Goal: Task Accomplishment & Management: Complete application form

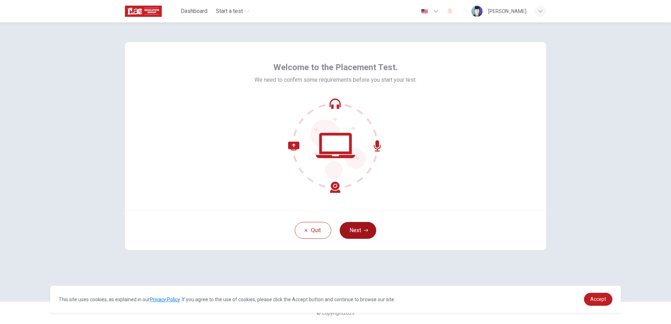
click at [364, 229] on icon "button" at bounding box center [366, 231] width 4 height 4
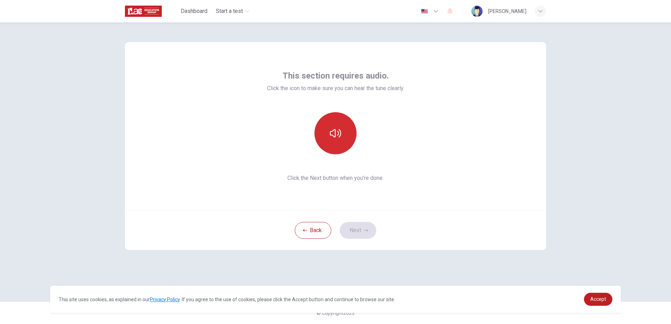
click at [337, 137] on icon "button" at bounding box center [335, 133] width 11 height 11
click at [354, 228] on button "Next" at bounding box center [358, 230] width 37 height 17
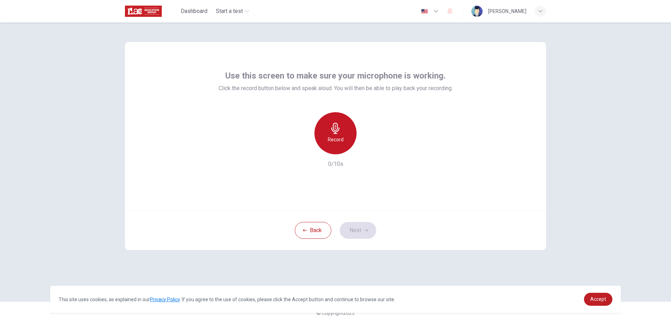
click at [346, 136] on div "Record" at bounding box center [336, 133] width 42 height 42
click at [337, 117] on div "Stop" at bounding box center [336, 133] width 42 height 42
click at [355, 227] on button "Next" at bounding box center [358, 230] width 37 height 17
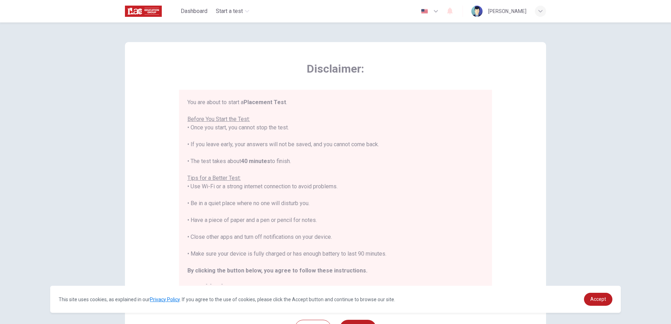
click at [340, 320] on button "Next" at bounding box center [358, 328] width 37 height 17
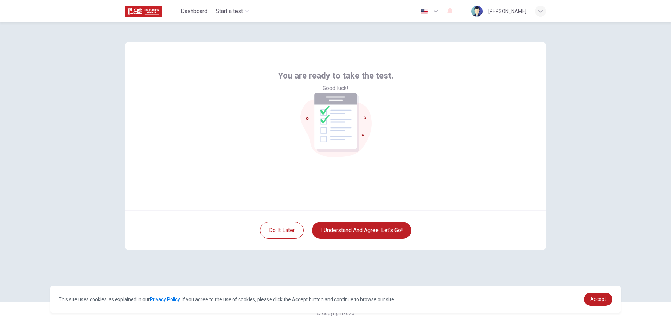
drag, startPoint x: 88, startPoint y: 60, endPoint x: 84, endPoint y: 62, distance: 4.9
click at [86, 61] on div "You are ready to take the test. Good luck! Do it later I understand and agree. …" at bounding box center [335, 173] width 671 height 302
click at [365, 234] on button "I understand and agree. Let’s go!" at bounding box center [361, 230] width 99 height 17
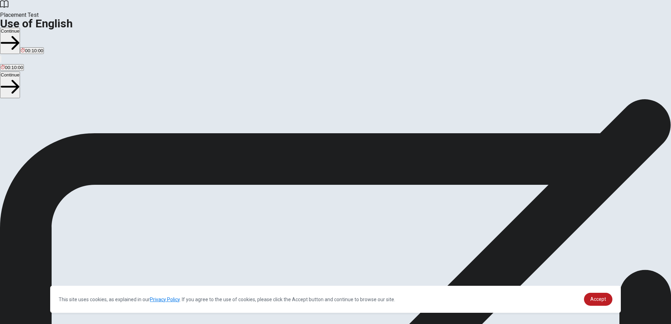
click at [251, 230] on div "Use of English Section Directions You will answer 30 questions in total: • 15 g…" at bounding box center [335, 166] width 671 height 135
click at [455, 230] on div "Use of English Section Directions You will answer 30 questions in total: • 15 g…" at bounding box center [335, 166] width 671 height 135
click at [600, 300] on span "Accept" at bounding box center [599, 300] width 16 height 6
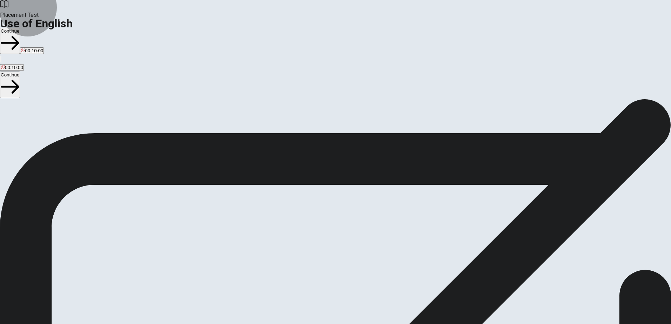
click at [20, 28] on button "Continue" at bounding box center [10, 41] width 20 height 26
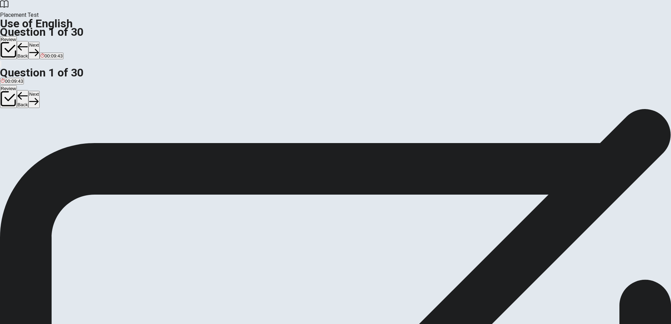
click at [81, 137] on span "has been" at bounding box center [71, 134] width 19 height 5
click at [39, 42] on button "Next" at bounding box center [33, 50] width 11 height 17
click at [11, 132] on span "went" at bounding box center [6, 134] width 10 height 5
click at [39, 42] on button "Next" at bounding box center [33, 50] width 11 height 17
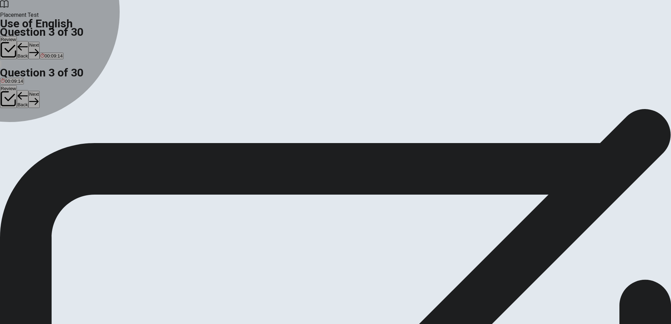
click at [58, 132] on div "C" at bounding box center [49, 128] width 18 height 5
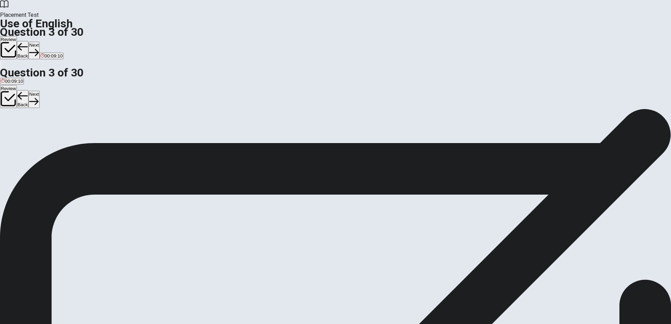
click at [39, 42] on button "Next" at bounding box center [33, 50] width 11 height 17
click at [31, 132] on div "C" at bounding box center [27, 128] width 5 height 5
click at [450, 20] on div "Placement Test Use of English Question 4 of 30 Review Back Next 00:08:57" at bounding box center [335, 34] width 671 height 68
click at [39, 42] on button "Next" at bounding box center [33, 50] width 11 height 17
click at [13, 126] on div "A" at bounding box center [7, 128] width 13 height 5
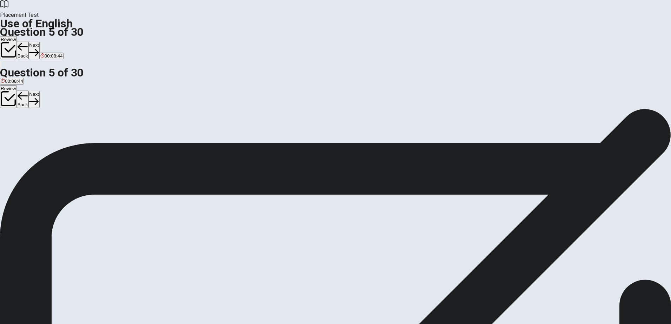
click at [39, 42] on button "Next" at bounding box center [33, 50] width 11 height 17
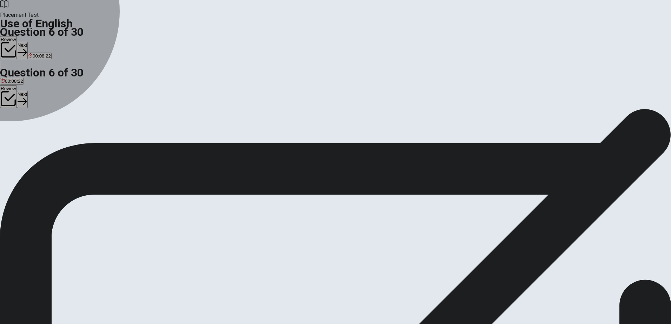
click at [24, 132] on div "B" at bounding box center [18, 128] width 12 height 5
click at [38, 132] on div "C" at bounding box center [31, 128] width 13 height 5
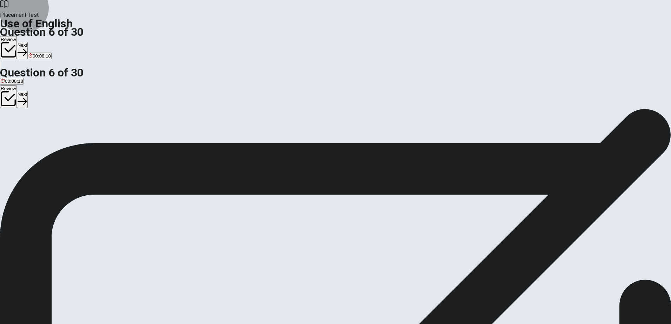
click at [27, 49] on icon "button" at bounding box center [22, 52] width 9 height 7
click at [9, 126] on div "A" at bounding box center [5, 128] width 8 height 5
click at [39, 42] on button "Next" at bounding box center [33, 50] width 11 height 17
click at [22, 132] on div "B" at bounding box center [17, 128] width 10 height 5
click at [39, 42] on button "Next" at bounding box center [33, 50] width 11 height 17
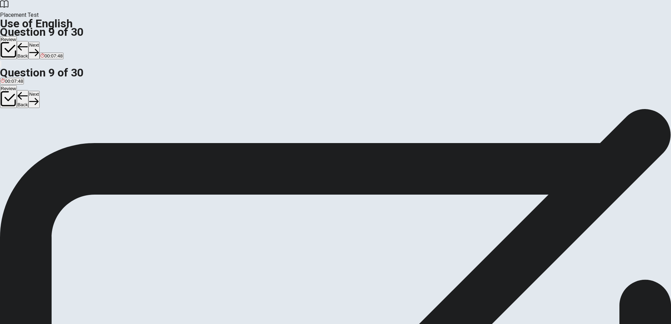
click at [21, 132] on div "B" at bounding box center [16, 128] width 9 height 5
click at [39, 42] on button "Next" at bounding box center [33, 50] width 11 height 17
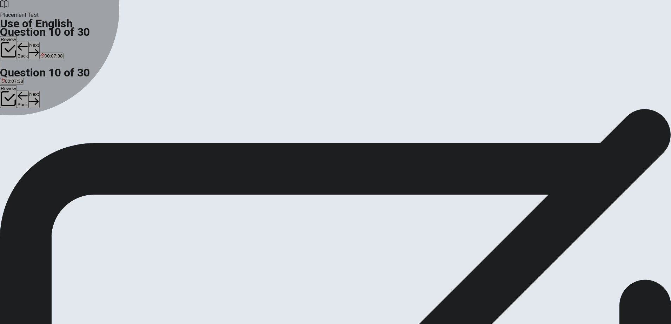
click at [36, 132] on div "D" at bounding box center [32, 128] width 7 height 5
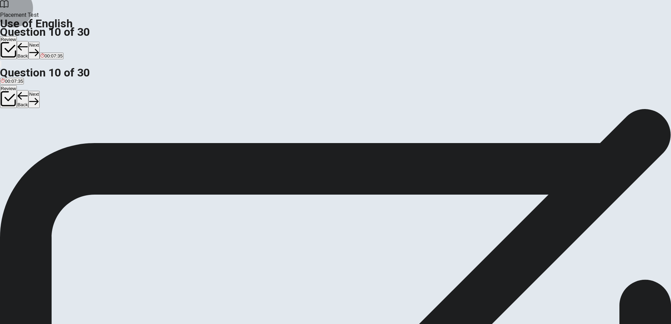
click at [39, 42] on button "Next" at bounding box center [33, 50] width 11 height 17
click at [47, 132] on div "B" at bounding box center [34, 128] width 26 height 5
click at [28, 42] on button "Next" at bounding box center [22, 50] width 11 height 17
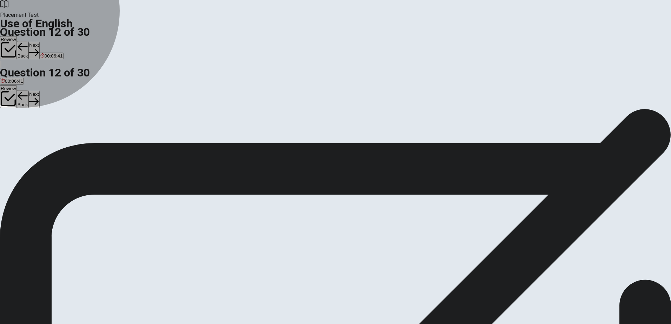
click at [25, 137] on span "will go" at bounding box center [18, 134] width 13 height 5
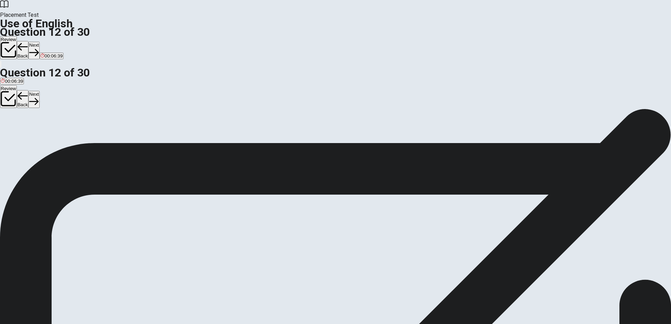
click at [39, 42] on button "Next" at bounding box center [33, 50] width 11 height 17
click at [47, 137] on span "finish" at bounding box center [42, 134] width 11 height 5
click at [39, 42] on button "Next" at bounding box center [33, 50] width 11 height 17
click at [19, 137] on span "live" at bounding box center [15, 134] width 7 height 5
click at [42, 138] on button "D lived" at bounding box center [36, 132] width 11 height 12
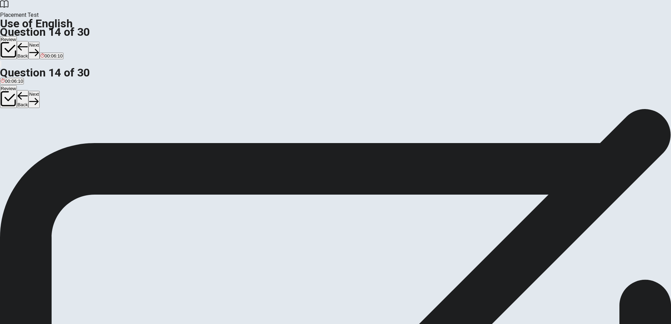
click at [39, 42] on button "Next" at bounding box center [33, 50] width 11 height 17
click at [33, 136] on span "Shorten" at bounding box center [25, 134] width 17 height 5
click at [39, 42] on button "Next" at bounding box center [33, 50] width 11 height 17
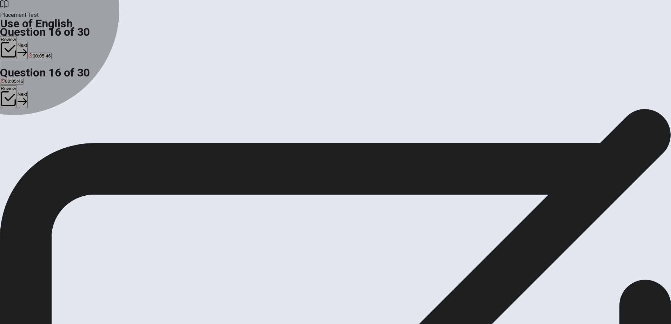
click at [45, 132] on div "D" at bounding box center [39, 128] width 11 height 5
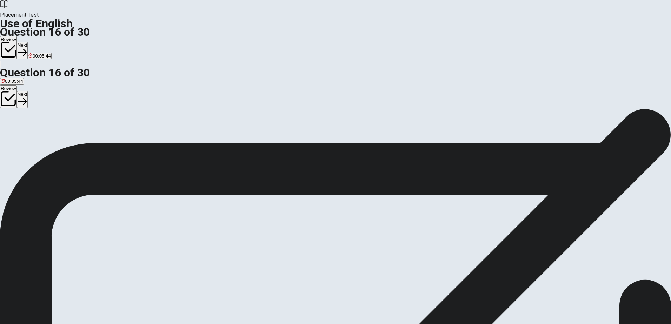
click at [28, 42] on button "Next" at bounding box center [22, 50] width 11 height 17
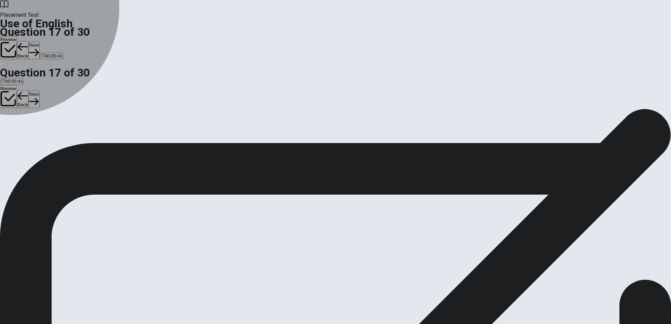
click at [31, 132] on div "B" at bounding box center [23, 128] width 15 height 5
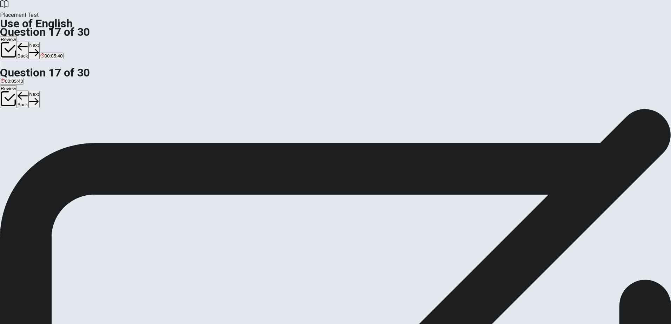
click at [39, 42] on button "Next" at bounding box center [33, 50] width 11 height 17
click at [61, 132] on div "D" at bounding box center [56, 128] width 9 height 5
click at [39, 42] on button "Next" at bounding box center [33, 50] width 11 height 17
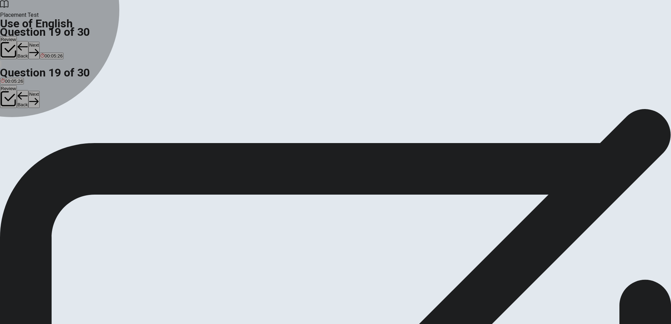
click at [53, 132] on div "D" at bounding box center [47, 128] width 11 height 5
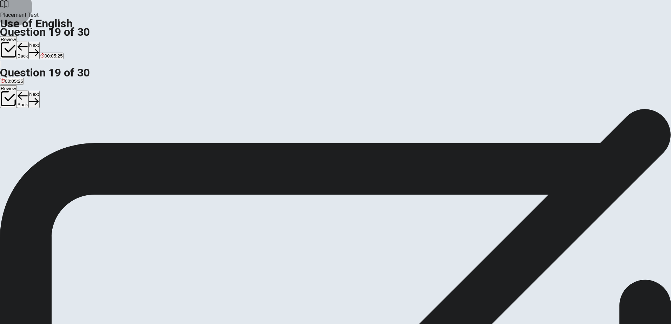
click at [39, 42] on button "Next" at bounding box center [33, 50] width 11 height 17
click at [9, 126] on button "A Are" at bounding box center [4, 132] width 9 height 12
click at [39, 42] on button "Next" at bounding box center [33, 50] width 11 height 17
click at [25, 132] on div "C" at bounding box center [22, 128] width 5 height 5
click at [28, 42] on button "Next" at bounding box center [22, 50] width 11 height 17
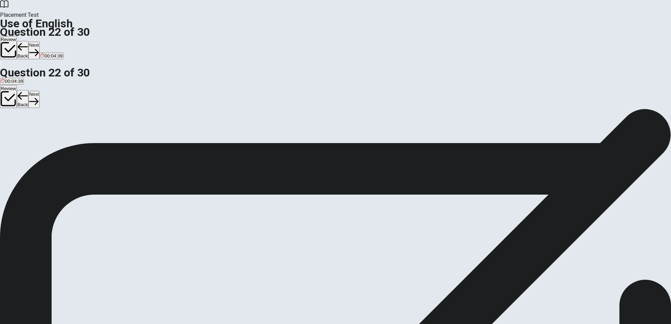
click at [20, 132] on div "B" at bounding box center [15, 128] width 10 height 5
click at [39, 49] on icon "button" at bounding box center [33, 52] width 9 height 7
click at [23, 132] on div "D" at bounding box center [21, 128] width 4 height 5
click at [39, 42] on button "Next" at bounding box center [33, 50] width 11 height 17
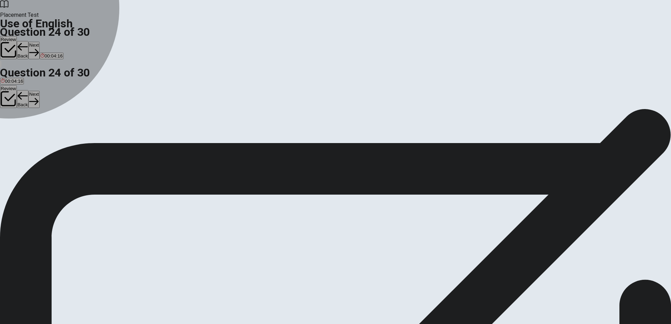
click at [38, 132] on div "B" at bounding box center [32, 128] width 12 height 5
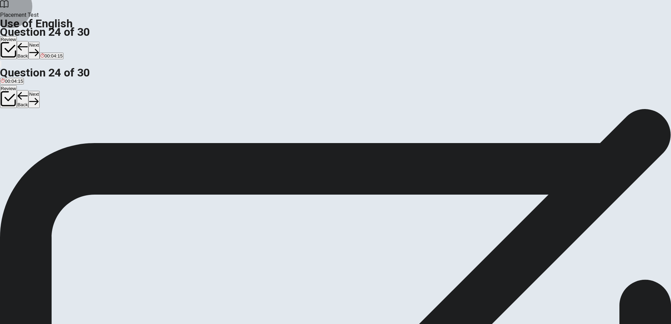
click at [39, 42] on button "Next" at bounding box center [33, 50] width 11 height 17
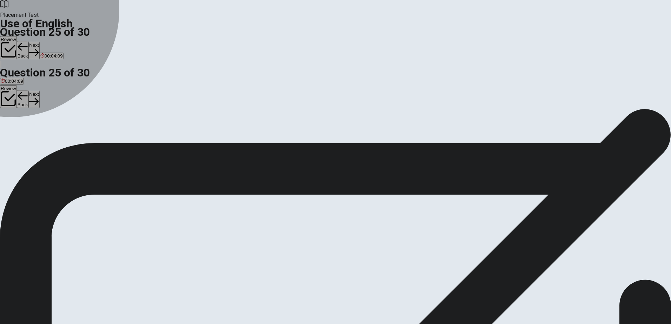
click at [19, 132] on div "C" at bounding box center [17, 128] width 4 height 5
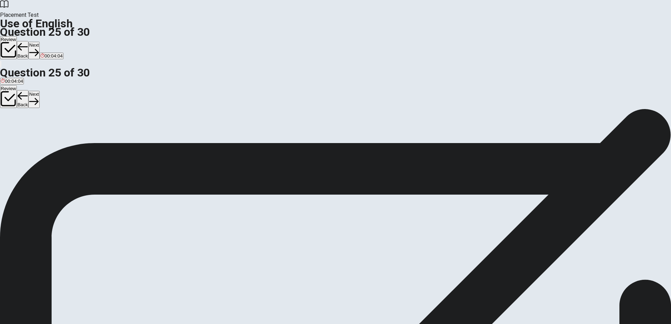
click at [39, 42] on button "Next" at bounding box center [33, 50] width 11 height 17
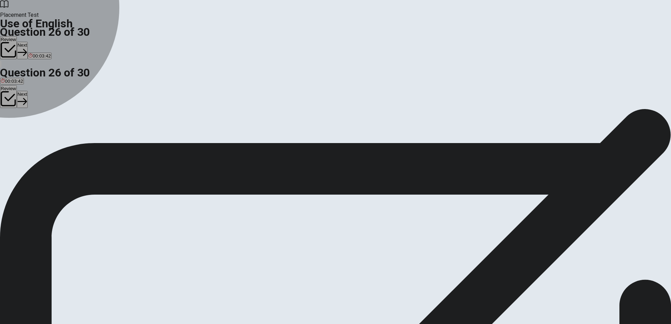
click at [95, 132] on div "C" at bounding box center [81, 128] width 27 height 5
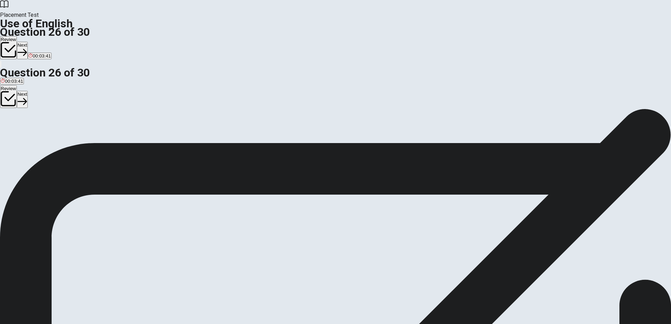
click at [28, 42] on button "Next" at bounding box center [22, 50] width 11 height 17
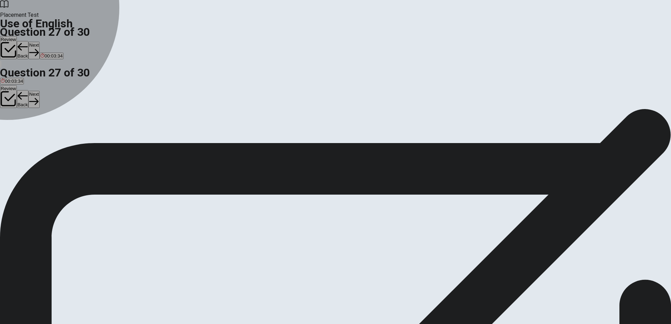
click at [66, 132] on div "B" at bounding box center [46, 128] width 39 height 5
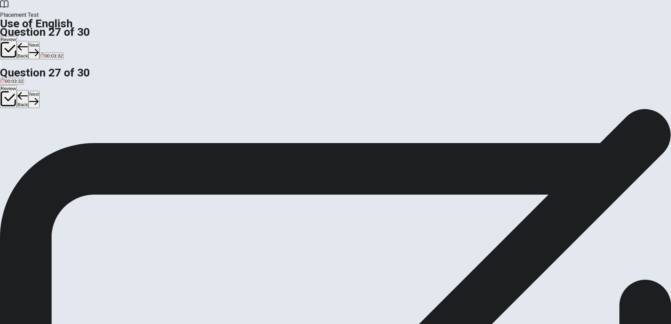
click at [39, 42] on button "Next" at bounding box center [33, 50] width 11 height 17
click at [41, 136] on span "pharmacist" at bounding box center [30, 134] width 23 height 5
click at [39, 42] on button "Next" at bounding box center [33, 50] width 11 height 17
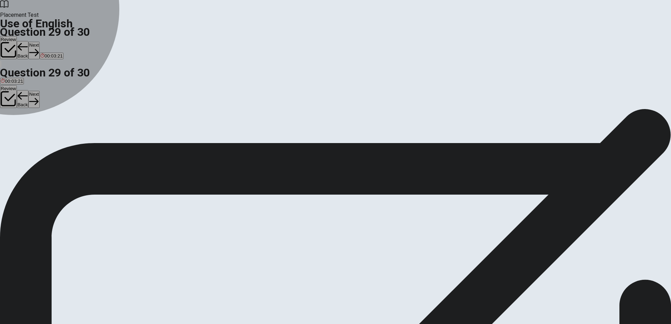
click at [72, 132] on div "D" at bounding box center [53, 128] width 37 height 5
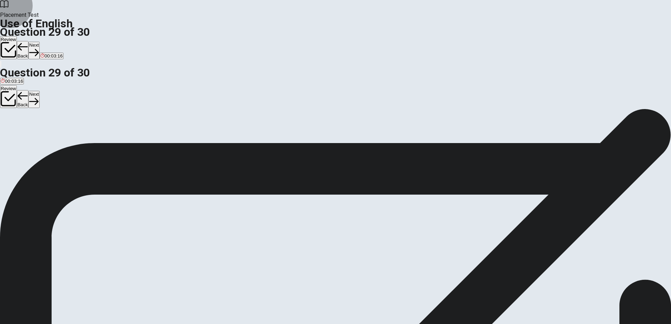
click at [39, 42] on button "Next" at bounding box center [33, 50] width 11 height 17
click at [8, 132] on span "Are" at bounding box center [4, 134] width 7 height 5
click at [39, 42] on button "Next" at bounding box center [33, 50] width 11 height 17
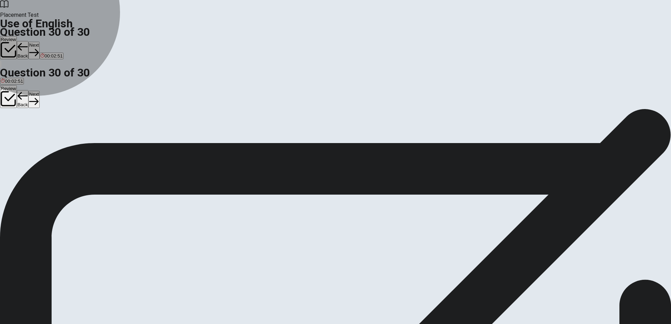
click at [9, 126] on button "A Are" at bounding box center [4, 132] width 9 height 12
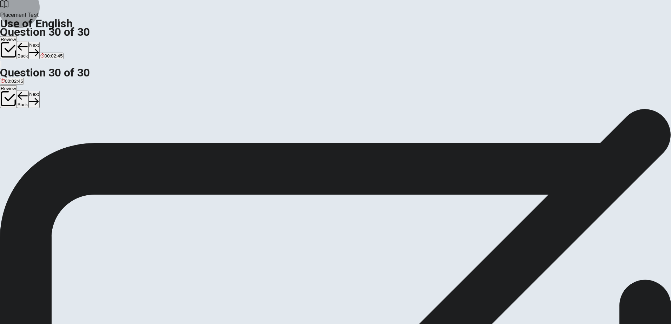
click at [17, 36] on button "Review" at bounding box center [8, 47] width 17 height 23
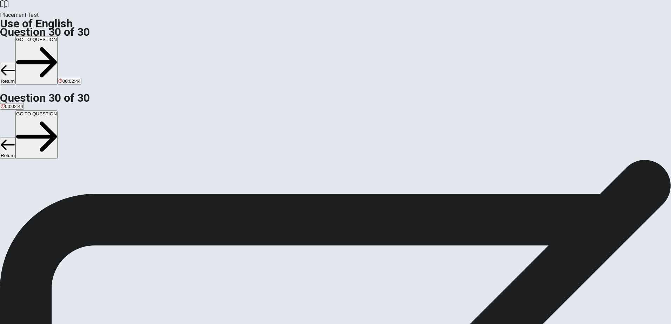
scroll to position [362, 0]
click at [58, 36] on button "GO TO QUESTION" at bounding box center [36, 60] width 42 height 48
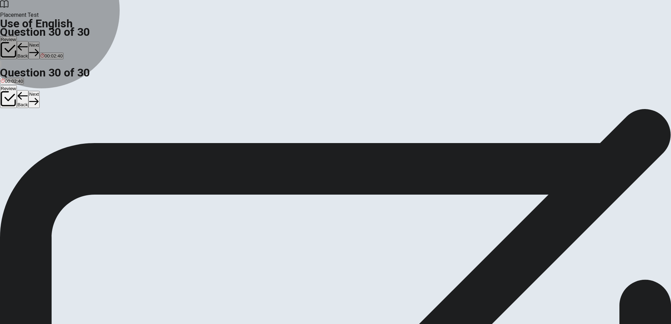
click at [9, 126] on button "A Are" at bounding box center [4, 132] width 9 height 12
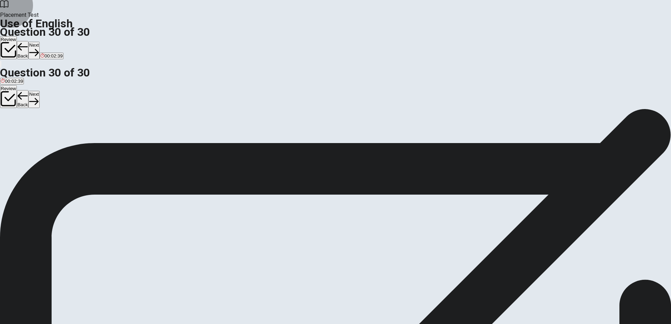
click at [39, 42] on button "Next" at bounding box center [33, 50] width 11 height 17
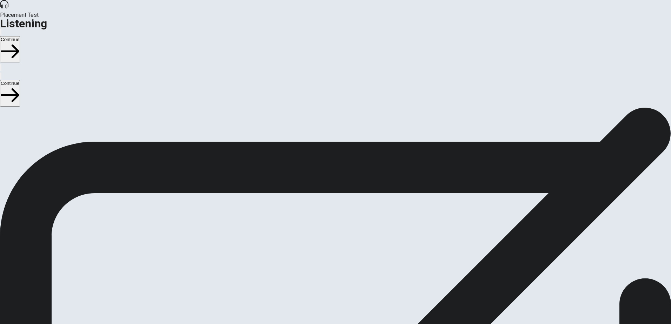
click at [339, 108] on span "There are 3 audio clips in this section. Each clip has 5 questions. Before each…" at bounding box center [169, 162] width 339 height 108
click at [20, 36] on button "Continue" at bounding box center [10, 49] width 20 height 26
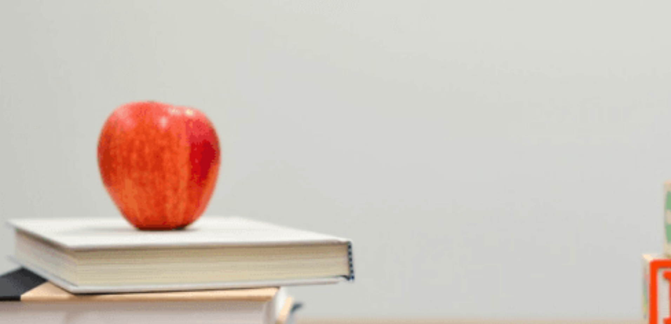
click at [50, 136] on button "B A replacement" at bounding box center [34, 139] width 31 height 12
click at [19, 133] on button "A A refund" at bounding box center [9, 139] width 19 height 12
click at [366, 137] on div "Question 1 What does the woman want in return? A A refund B A replacement C A g…" at bounding box center [335, 130] width 671 height 29
click at [187, 263] on div "Returning an Item" at bounding box center [335, 267] width 671 height 8
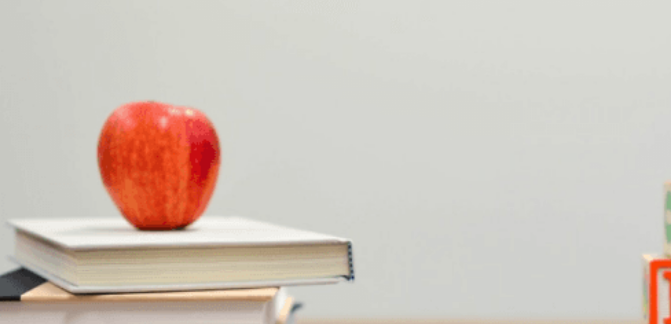
click at [187, 263] on div "Returning an Item" at bounding box center [335, 267] width 671 height 8
click at [442, 145] on div "A A refund B A replacement C A gift card D Store credit" at bounding box center [335, 139] width 671 height 13
click at [386, 116] on h4 "Question 1" at bounding box center [335, 120] width 671 height 8
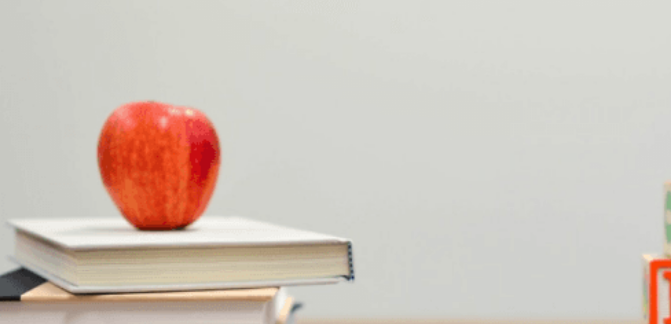
click at [19, 133] on button "A A refund" at bounding box center [9, 139] width 19 height 12
click at [53, 173] on span "It doesn’t fit" at bounding box center [41, 170] width 24 height 5
click at [101, 203] on span "The receipt" at bounding box center [90, 200] width 24 height 5
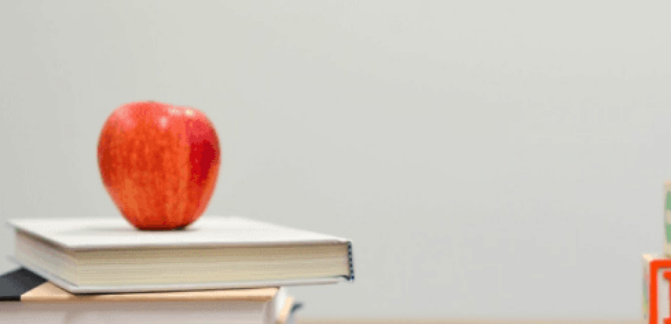
scroll to position [492, 0]
click at [52, 222] on div "C" at bounding box center [49, 224] width 6 height 5
click at [63, 251] on div "C" at bounding box center [48, 253] width 30 height 5
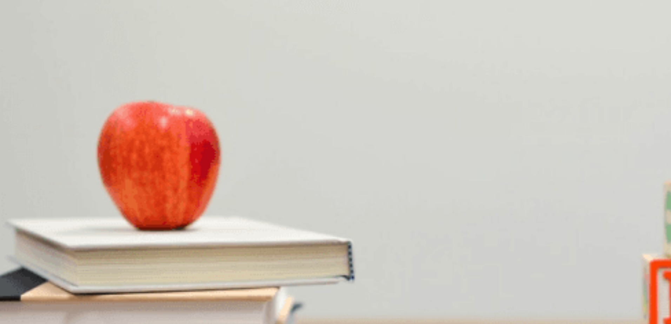
drag, startPoint x: 211, startPoint y: 100, endPoint x: 182, endPoint y: 100, distance: 29.9
click at [180, 272] on div at bounding box center [335, 272] width 671 height 0
click at [217, 272] on div at bounding box center [335, 272] width 671 height 0
click at [218, 272] on div at bounding box center [335, 272] width 671 height 0
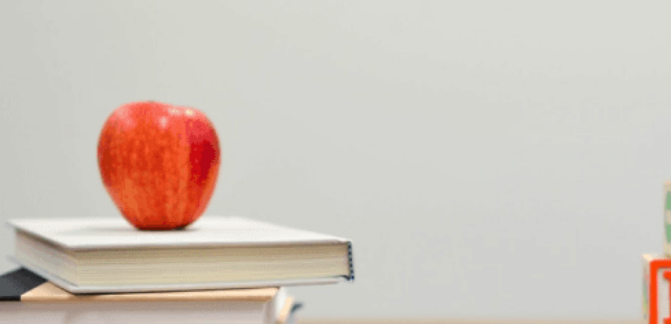
click at [218, 272] on div at bounding box center [335, 272] width 671 height 0
click at [1, 34] on icon "button" at bounding box center [1, 34] width 0 height 0
drag, startPoint x: 471, startPoint y: 24, endPoint x: 494, endPoint y: 29, distance: 24.1
click at [494, 29] on body "This site uses cookies, as explained in our Privacy Policy . If you agree to th…" at bounding box center [335, 162] width 671 height 324
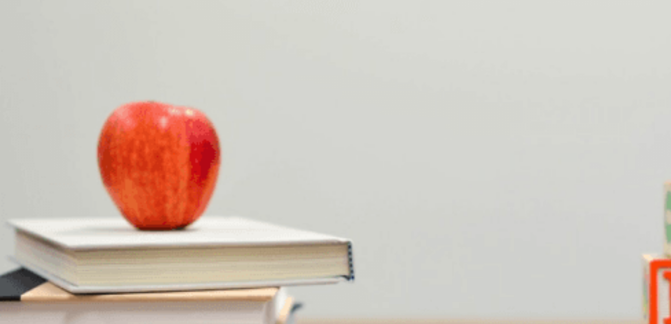
drag, startPoint x: 223, startPoint y: 102, endPoint x: 267, endPoint y: 103, distance: 44.3
click at [267, 272] on div at bounding box center [335, 272] width 671 height 0
click at [20, 36] on button "Continue" at bounding box center [10, 49] width 20 height 26
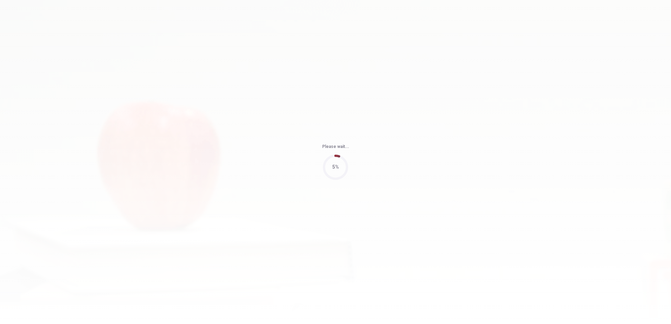
type input "69"
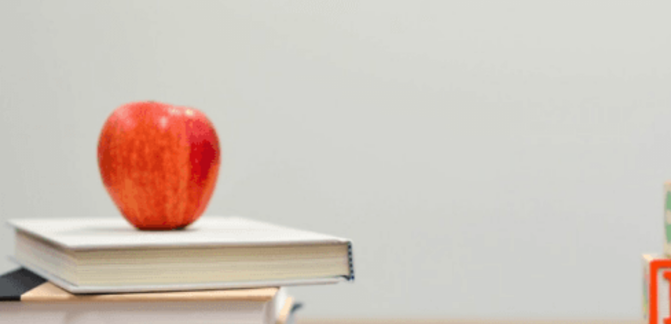
click at [188, 164] on img at bounding box center [335, 162] width 671 height 324
click at [187, 165] on img at bounding box center [335, 162] width 671 height 324
click at [484, 204] on h4 "Question 9" at bounding box center [335, 208] width 671 height 8
click at [346, 204] on div "Question 9 3. How are they getting from the airport to the hotel? A By rental c…" at bounding box center [335, 218] width 671 height 29
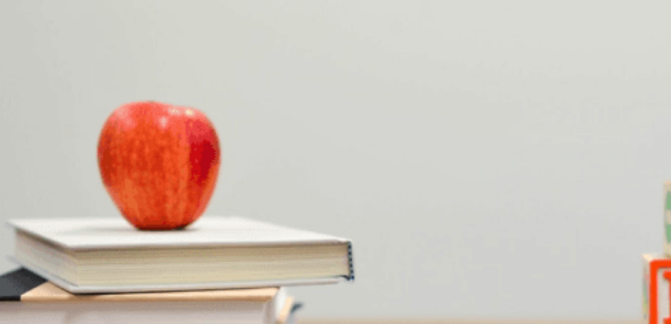
scroll to position [0, 0]
click at [50, 133] on div "B" at bounding box center [37, 135] width 25 height 5
click at [68, 139] on div "C" at bounding box center [59, 135] width 17 height 5
click at [98, 139] on div "D" at bounding box center [84, 135] width 28 height 5
click at [50, 133] on div "B" at bounding box center [37, 135] width 25 height 5
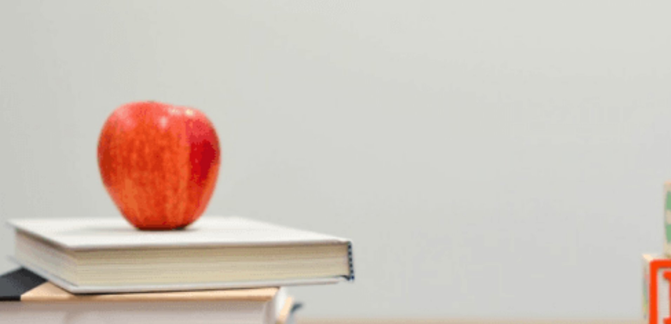
click at [98, 139] on div "D" at bounding box center [84, 135] width 28 height 5
click at [96, 168] on div "C" at bounding box center [79, 165] width 33 height 5
click at [35, 198] on div "B" at bounding box center [27, 194] width 17 height 5
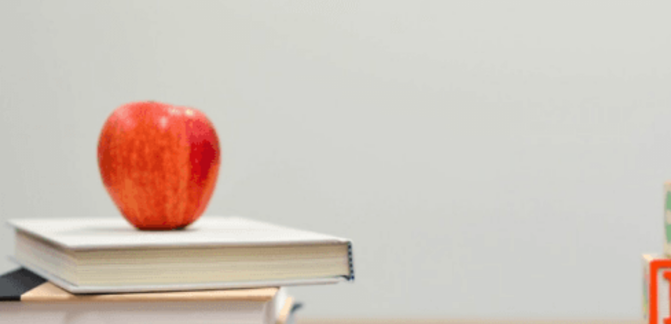
scroll to position [492, 0]
click at [80, 227] on div "D" at bounding box center [70, 224] width 21 height 5
click at [42, 251] on div "C" at bounding box center [35, 253] width 13 height 5
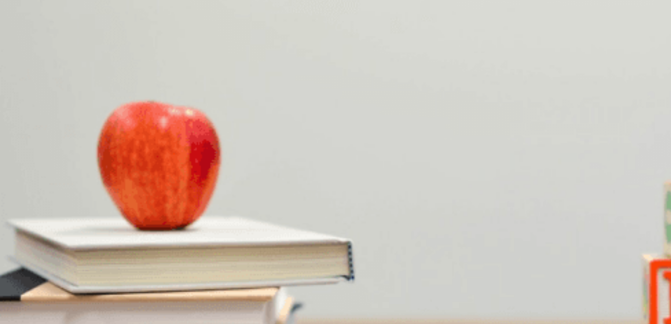
click at [53, 192] on div "C" at bounding box center [44, 194] width 17 height 5
click at [20, 36] on button "Continue" at bounding box center [10, 49] width 20 height 26
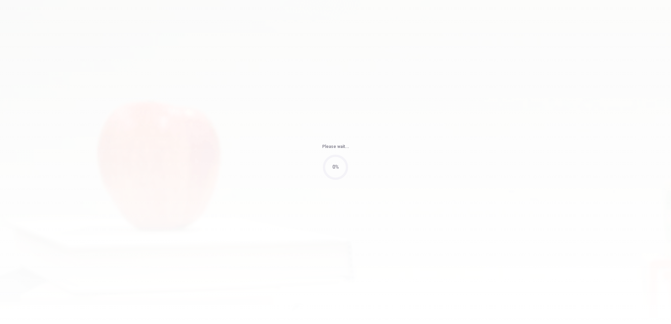
type input "70"
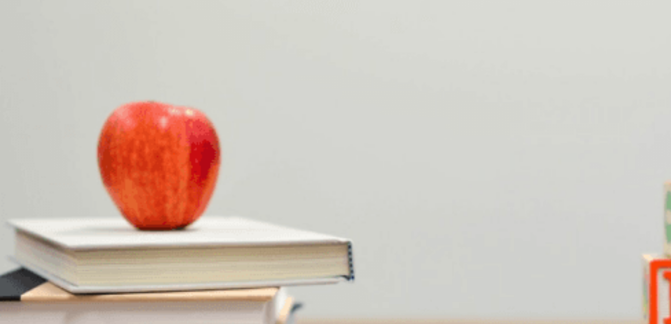
scroll to position [0, 0]
click at [81, 133] on div "B" at bounding box center [58, 135] width 46 height 5
click at [182, 168] on div "D" at bounding box center [155, 165] width 51 height 5
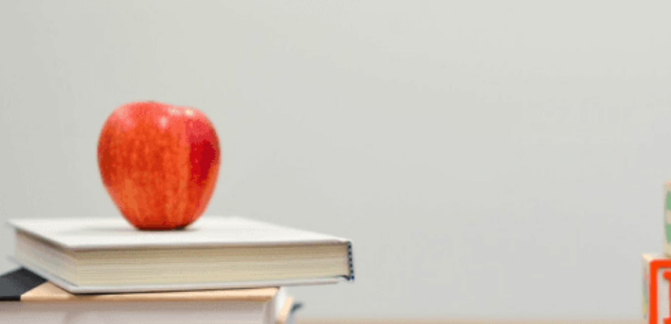
click at [131, 193] on button "D Time management" at bounding box center [111, 198] width 40 height 12
click at [121, 221] on button "C During the next meeting" at bounding box center [95, 227] width 51 height 12
click at [82, 251] on div "B" at bounding box center [57, 253] width 50 height 5
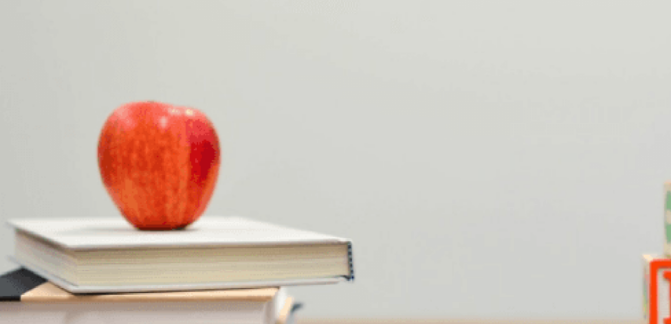
click at [20, 36] on button "Continue" at bounding box center [10, 49] width 20 height 26
drag, startPoint x: 264, startPoint y: 220, endPoint x: 270, endPoint y: 224, distance: 7.6
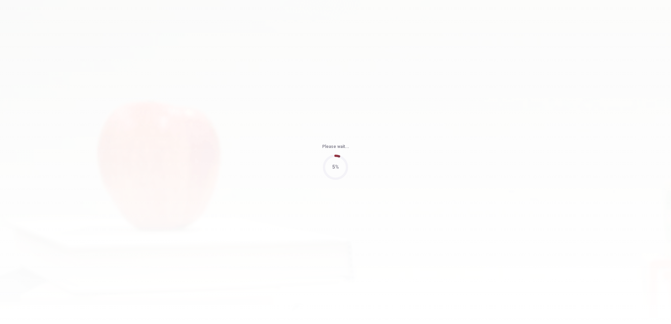
type input "56"
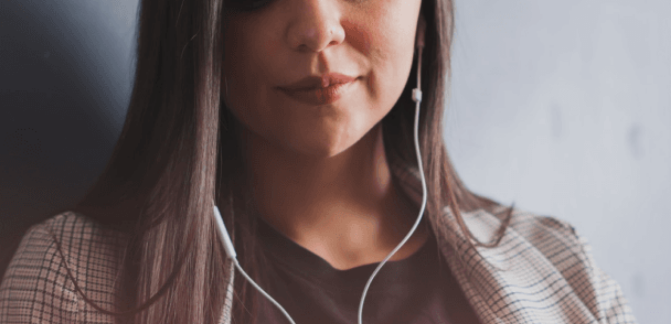
click at [20, 36] on button "Continue" at bounding box center [10, 49] width 20 height 26
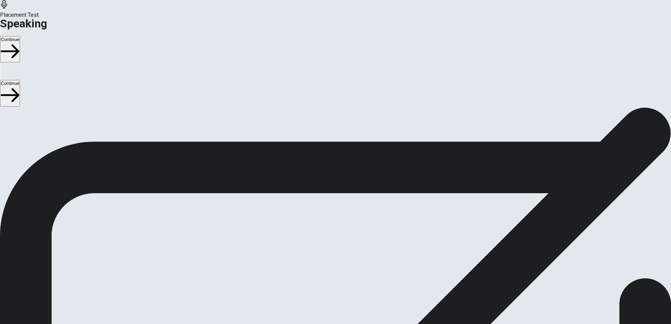
click at [348, 228] on div "Stop Recording" at bounding box center [335, 272] width 25 height 89
click at [350, 247] on button "Record Again" at bounding box center [335, 264] width 29 height 34
click at [348, 301] on span "Stop Recording" at bounding box center [335, 308] width 25 height 15
click at [328, 248] on button "Play Audio" at bounding box center [327, 251] width 1 height 7
click at [20, 36] on button "Continue" at bounding box center [10, 49] width 20 height 26
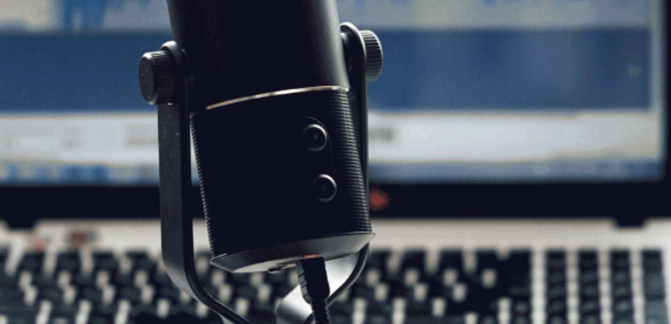
click at [20, 36] on button "Continue" at bounding box center [10, 49] width 20 height 26
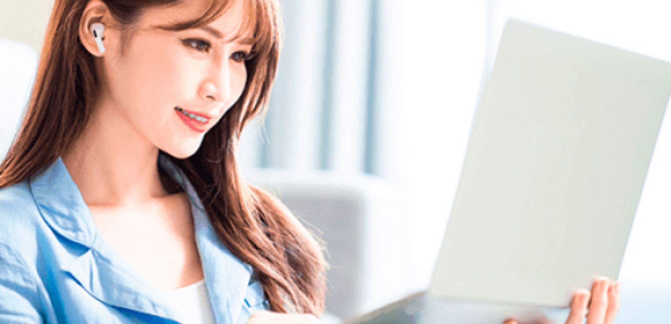
click at [536, 61] on div "Please Listen Carefully" at bounding box center [335, 57] width 671 height 8
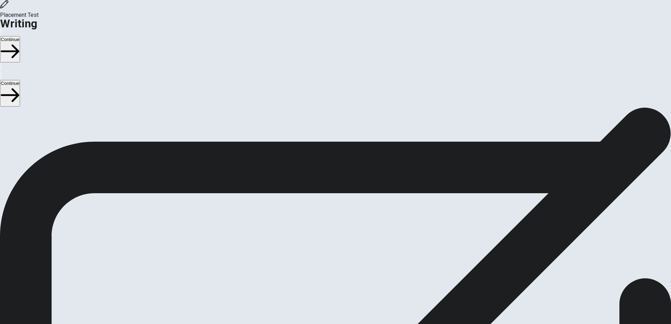
click at [20, 36] on button "Continue" at bounding box center [10, 49] width 20 height 26
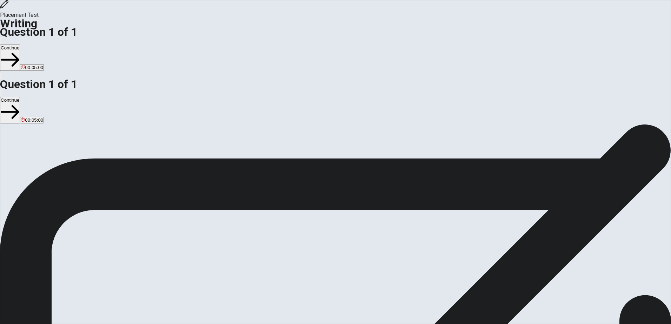
drag, startPoint x: 433, startPoint y: 96, endPoint x: 425, endPoint y: 97, distance: 8.5
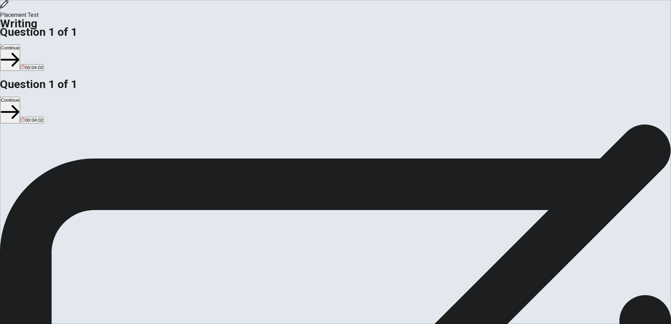
drag, startPoint x: 480, startPoint y: 97, endPoint x: 480, endPoint y: 92, distance: 4.6
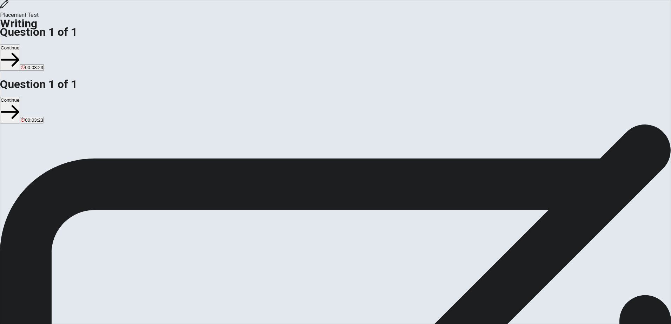
drag, startPoint x: 413, startPoint y: 183, endPoint x: 437, endPoint y: 144, distance: 45.2
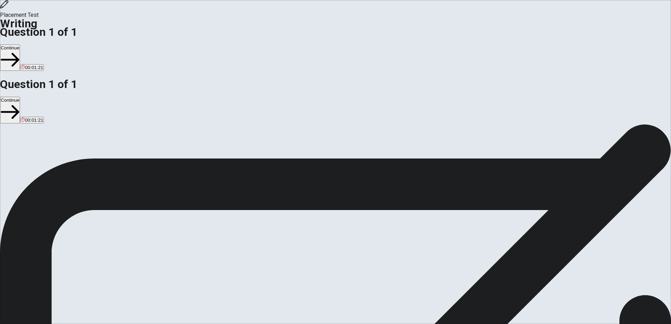
type textarea "MY EXPEREINCE WHIT THIS TOPIC IS NEW , I NEVER TO DO THIS TYPE EXAM , I THINK I…"
click at [20, 45] on button "Continue" at bounding box center [10, 58] width 20 height 26
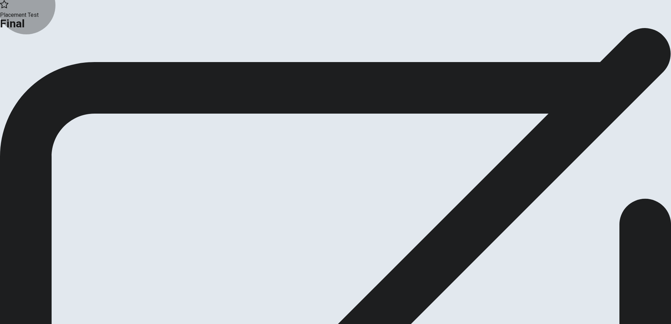
click at [28, 63] on button "Continue" at bounding box center [14, 57] width 28 height 9
